Goal: Task Accomplishment & Management: Manage account settings

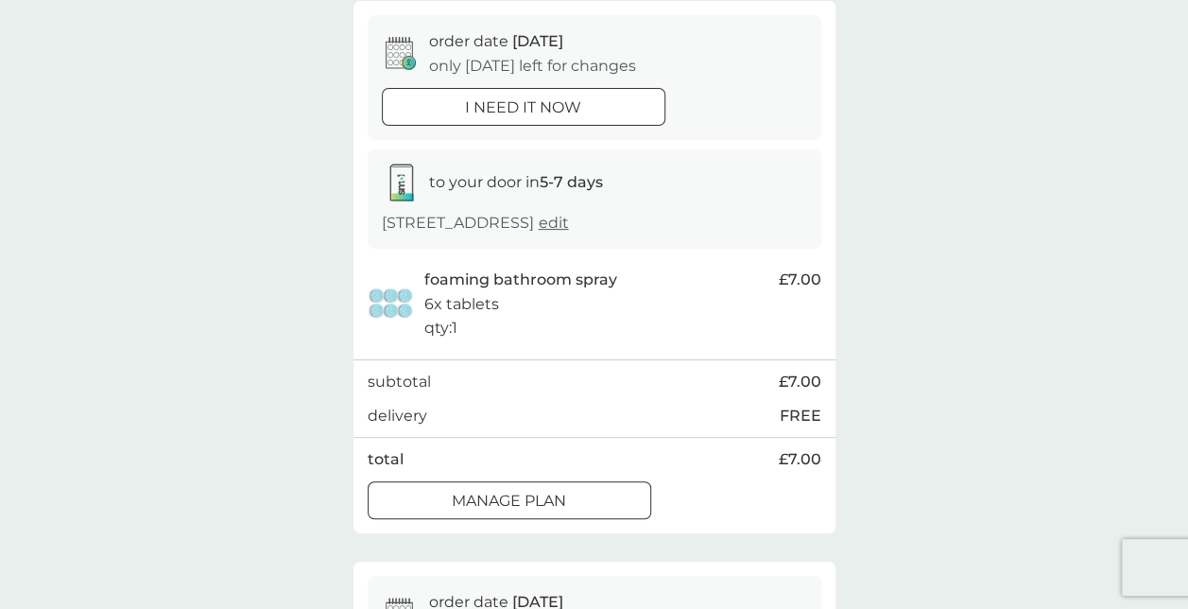
scroll to position [176, 0]
click at [544, 511] on p "Manage plan" at bounding box center [509, 499] width 114 height 25
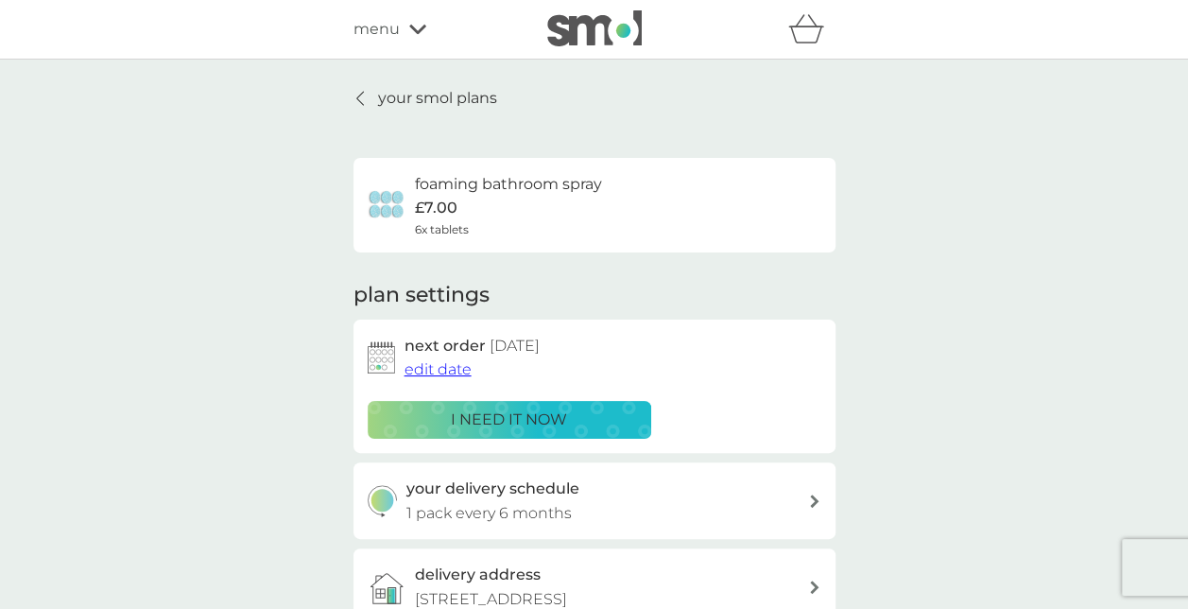
click at [462, 371] on span "edit date" at bounding box center [438, 369] width 67 height 18
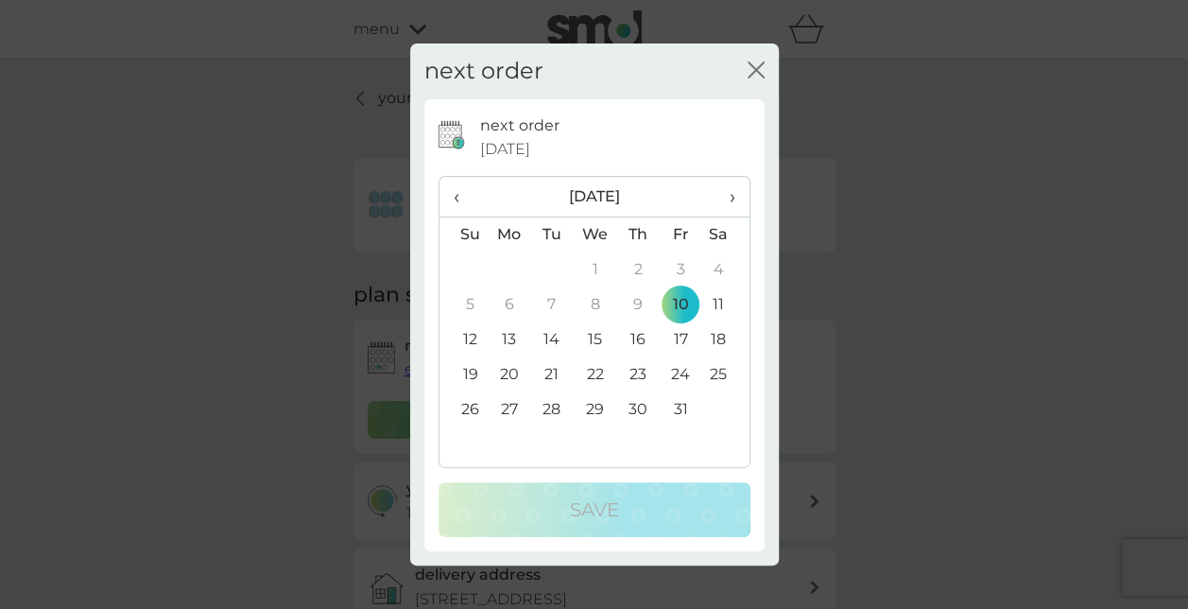
click at [754, 61] on div "close" at bounding box center [756, 71] width 17 height 27
click at [754, 67] on icon "close" at bounding box center [756, 69] width 17 height 17
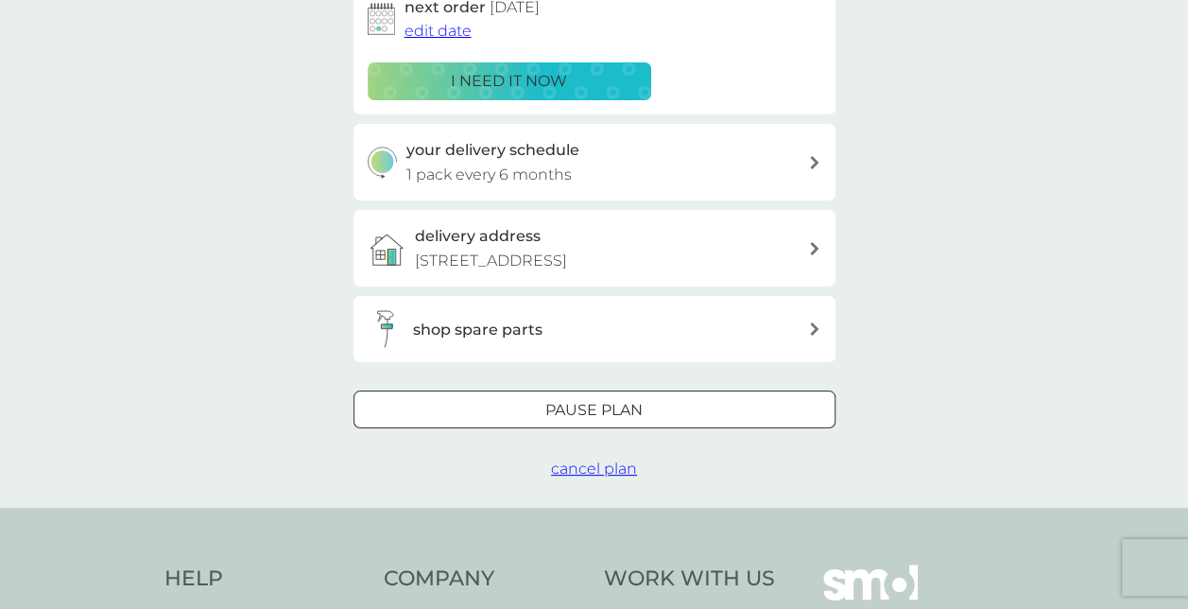
scroll to position [13, 0]
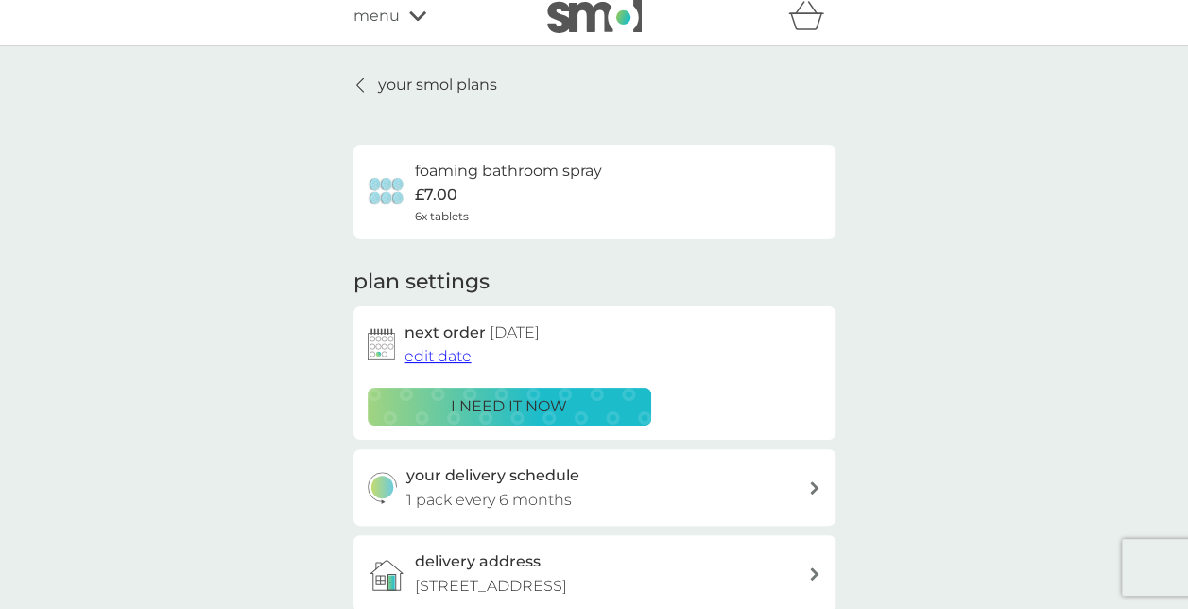
click at [378, 84] on p "your smol plans" at bounding box center [437, 85] width 119 height 25
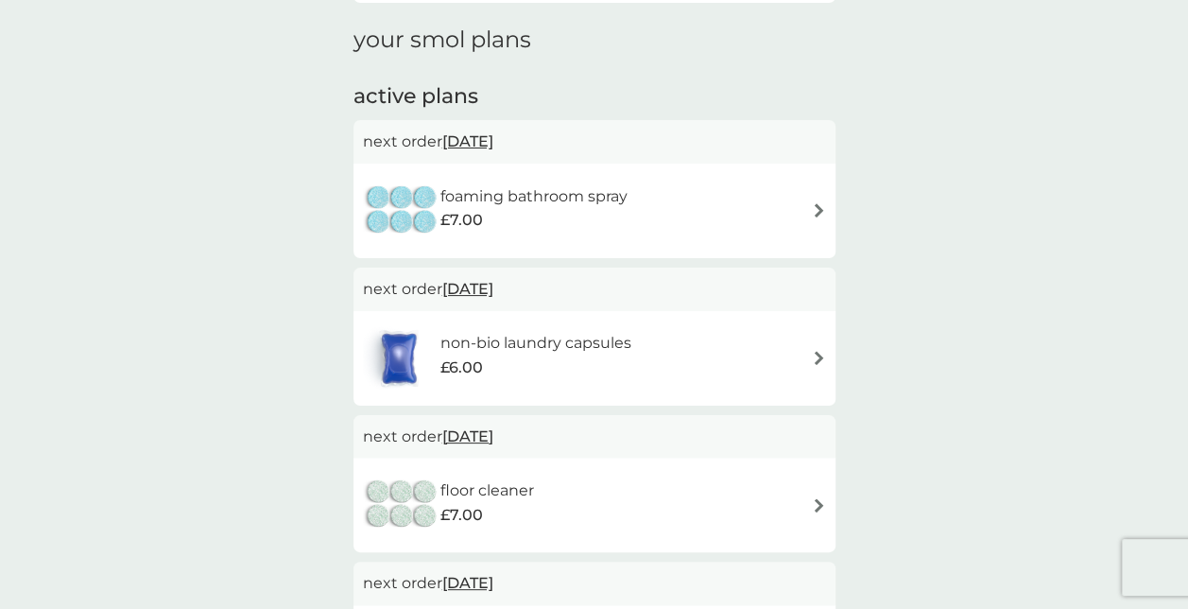
scroll to position [257, 0]
click at [821, 359] on img at bounding box center [819, 356] width 14 height 14
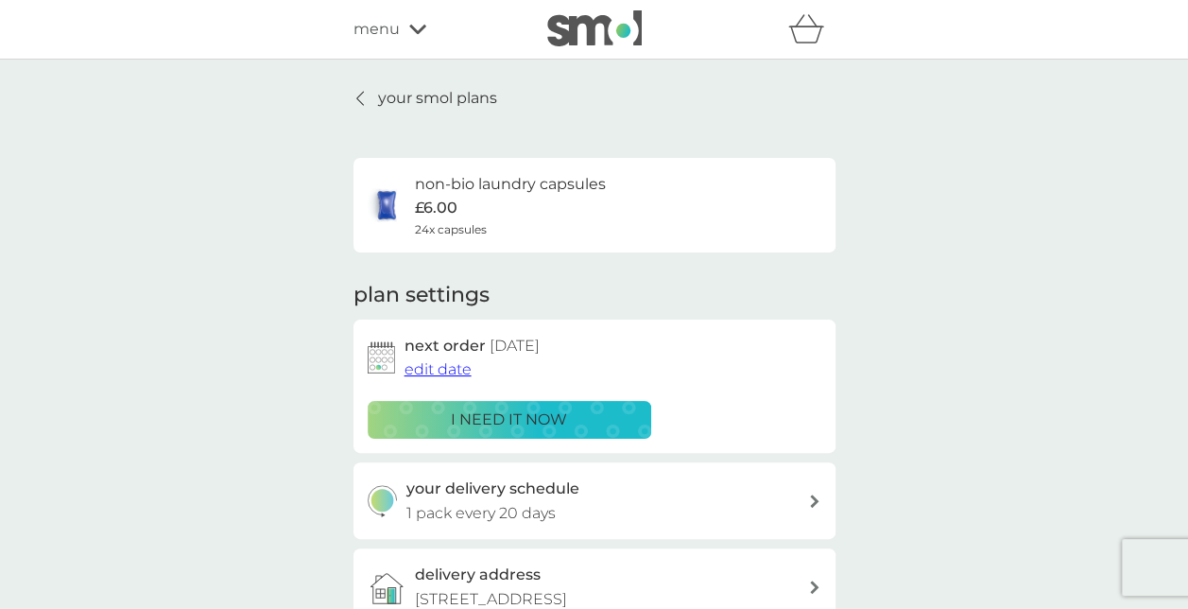
click at [460, 371] on span "edit date" at bounding box center [438, 369] width 67 height 18
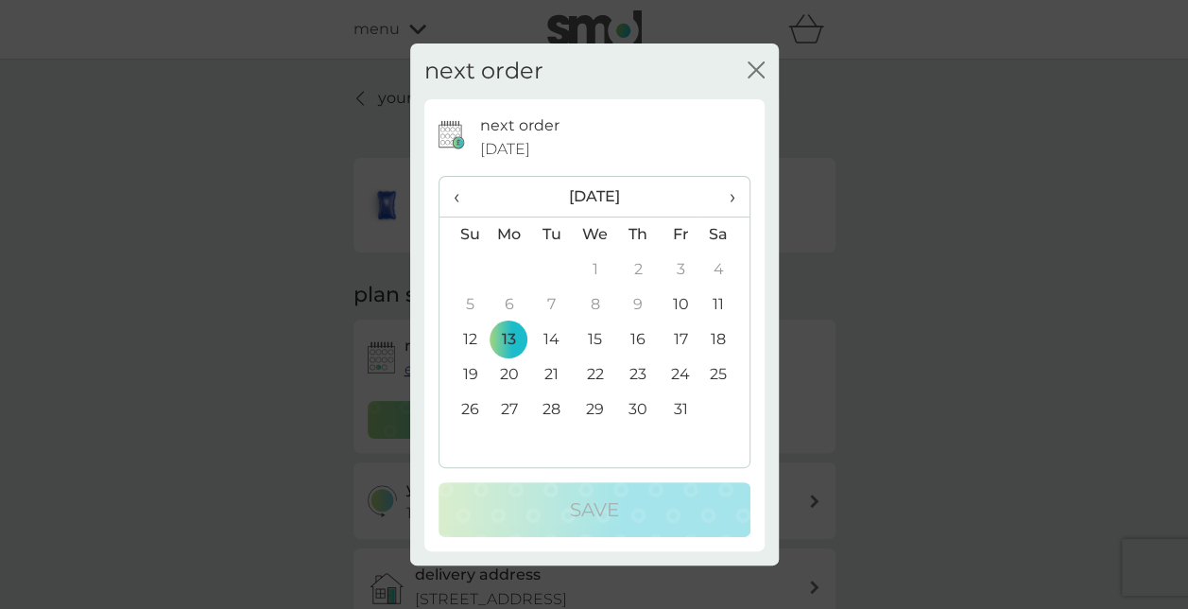
click at [726, 199] on span "›" at bounding box center [725, 197] width 19 height 40
click at [505, 299] on td "3" at bounding box center [509, 304] width 43 height 35
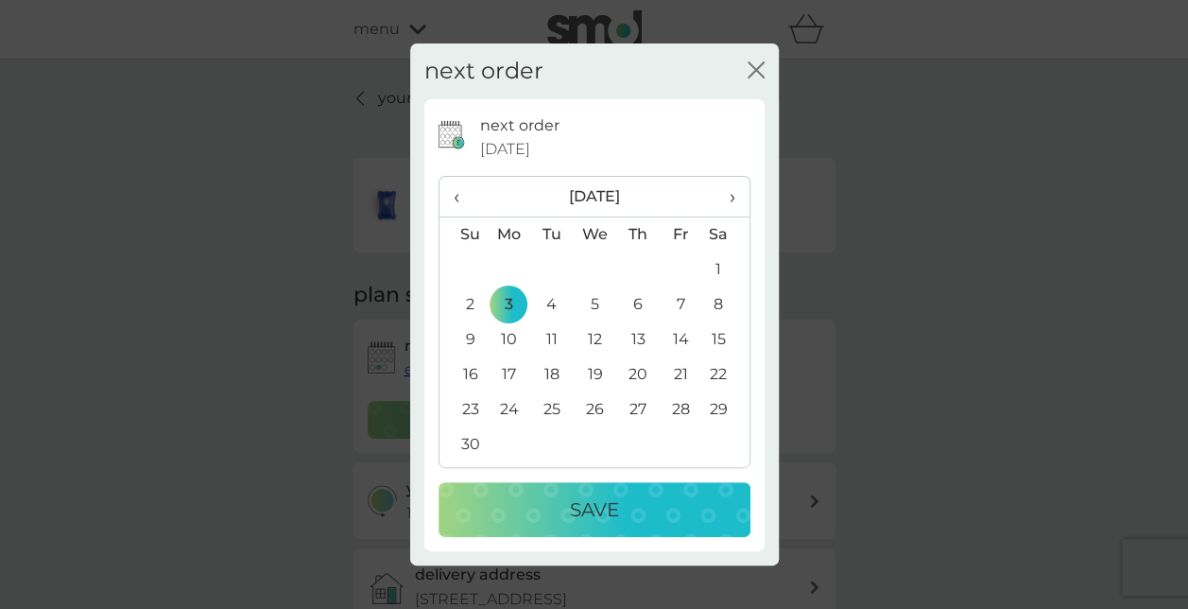
click at [552, 494] on div "Save" at bounding box center [595, 509] width 274 height 30
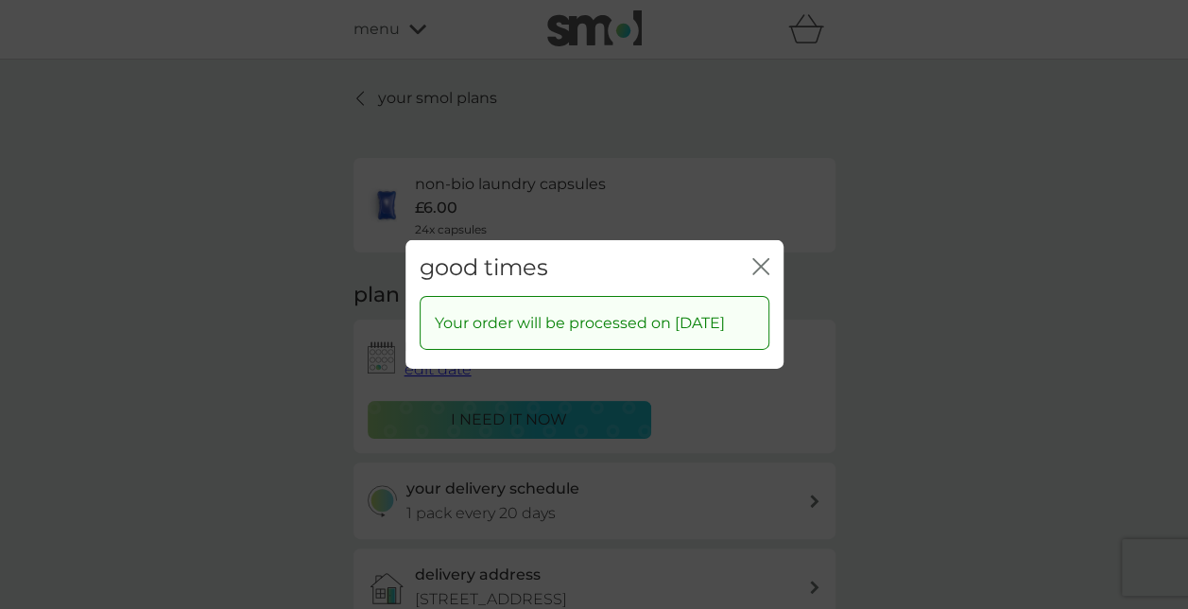
click at [760, 258] on icon "close" at bounding box center [761, 266] width 17 height 17
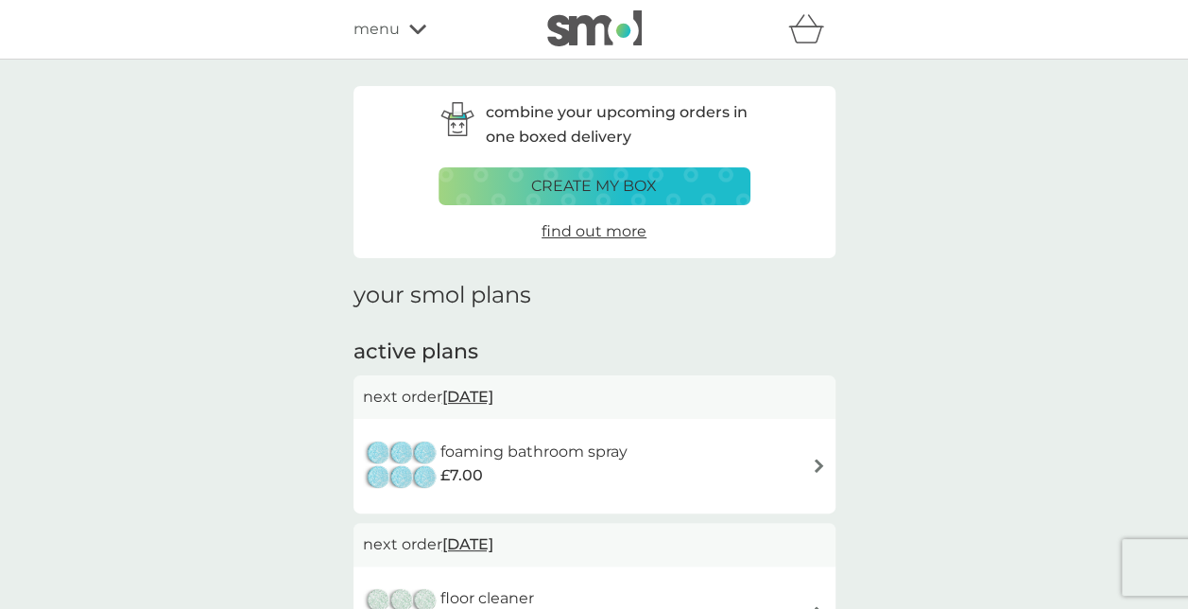
scroll to position [257, 0]
